Goal: Task Accomplishment & Management: Complete application form

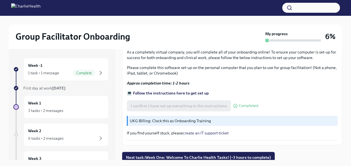
scroll to position [9, 0]
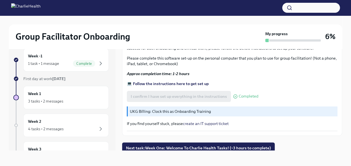
click at [145, 149] on button "Next task : Week One: Welcome To Charlie Health Tasks! (~3 hours to complete)" at bounding box center [198, 148] width 153 height 11
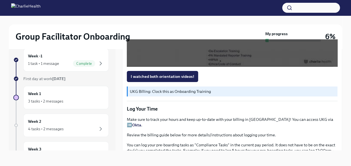
scroll to position [483, 0]
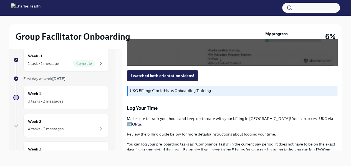
click at [167, 142] on p "You can log your pre-boarding tasks as "Compliance Tasks" in the current pay pe…" at bounding box center [232, 150] width 211 height 17
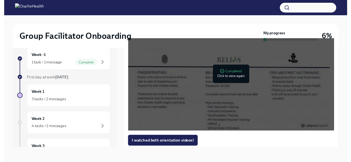
scroll to position [414, 0]
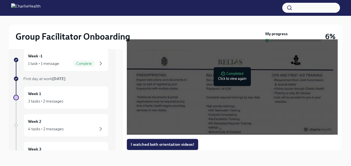
click at [228, 80] on div at bounding box center [231, 76] width 7 height 9
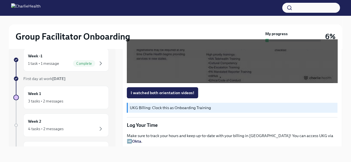
scroll to position [466, 0]
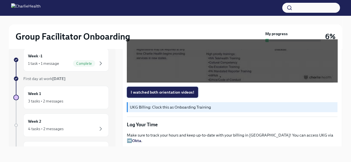
click at [179, 95] on span "I watched both orientation videos!" at bounding box center [163, 93] width 64 height 6
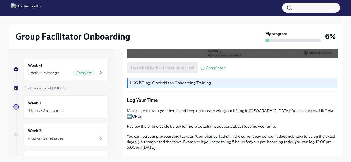
scroll to position [502, 0]
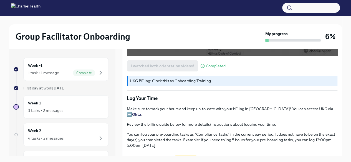
drag, startPoint x: 179, startPoint y: 98, endPoint x: 282, endPoint y: 77, distance: 105.4
click at [282, 72] on div "I watched both orientation videos! Completed" at bounding box center [232, 65] width 211 height 11
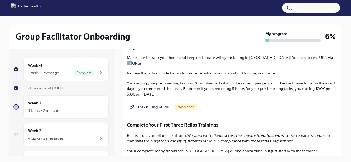
scroll to position [556, 0]
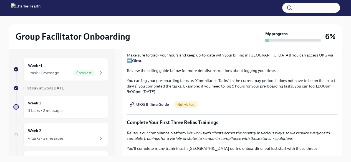
click at [161, 105] on span "UKG Billing Guide" at bounding box center [150, 105] width 38 height 6
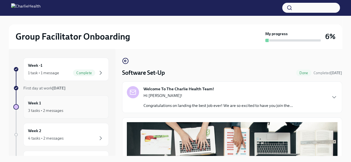
click at [58, 108] on div "3 tasks • 2 messages" at bounding box center [45, 111] width 35 height 6
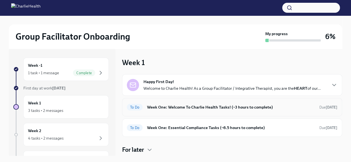
drag, startPoint x: 188, startPoint y: 108, endPoint x: 141, endPoint y: 111, distance: 46.9
click at [141, 111] on div "To Do Week One: Welcome To Charlie Health Tasks! (~3 hours to complete) Due in …" at bounding box center [232, 107] width 211 height 9
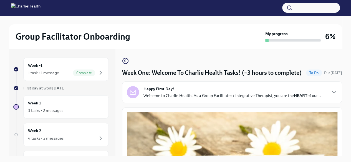
click at [146, 103] on div "Happy First Day! Welcome to Charlie Health! As a Group Facilitator / Integrativ…" at bounding box center [232, 93] width 220 height 22
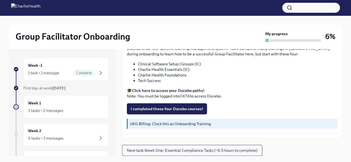
scroll to position [927, 0]
